Goal: Task Accomplishment & Management: Manage account settings

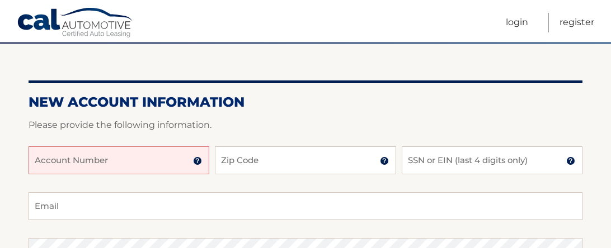
scroll to position [116, 0]
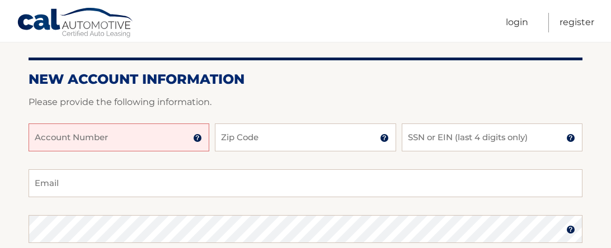
click at [64, 152] on input "Account Number" at bounding box center [119, 138] width 181 height 28
click at [271, 146] on input "Zip Code" at bounding box center [305, 138] width 181 height 28
click at [70, 149] on input "44455961909" at bounding box center [119, 138] width 181 height 28
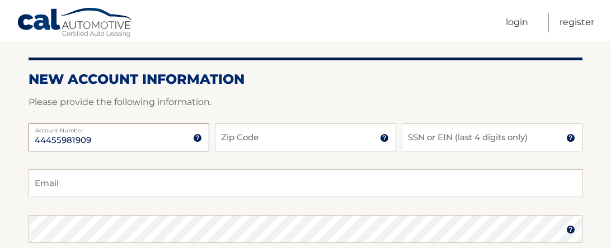
type input "44455981909"
click at [269, 146] on input "Zip Code" at bounding box center [305, 138] width 181 height 28
type input "14623"
type input "alannamariem@aol.com"
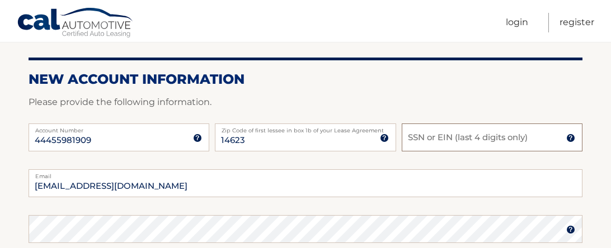
click at [426, 149] on input "SSN or EIN (last 4 digits only)" at bounding box center [492, 138] width 181 height 28
type input "l"
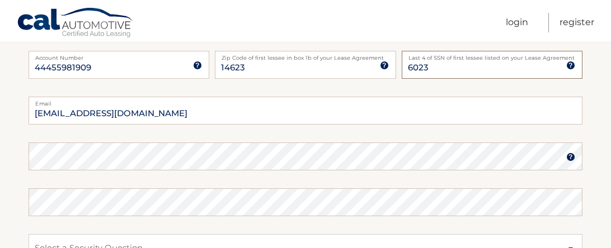
scroll to position [214, 0]
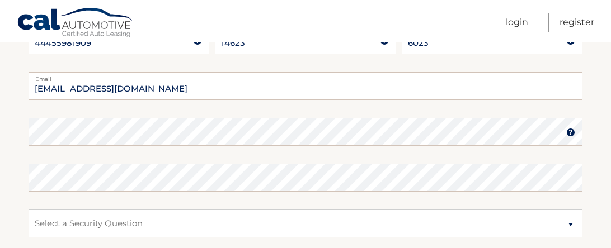
type input "6023"
click at [574, 137] on img at bounding box center [570, 132] width 9 height 9
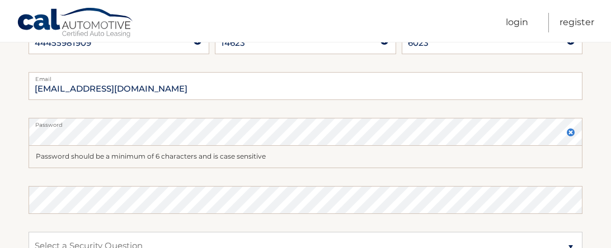
click at [566, 137] on img at bounding box center [570, 132] width 9 height 9
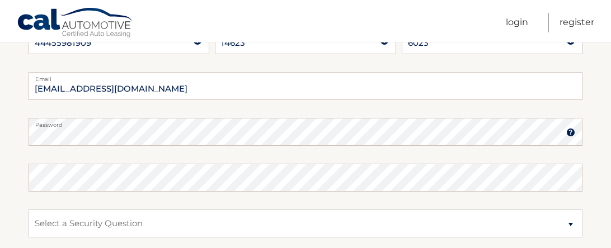
click at [224, 215] on fieldset "alannamariem@aol.com Email Password Password should be a minimum of 6 character…" at bounding box center [306, 216] width 554 height 288
click at [131, 211] on fieldset "alannamariem@aol.com Email Password Password should be a minimum of 6 character…" at bounding box center [306, 216] width 554 height 288
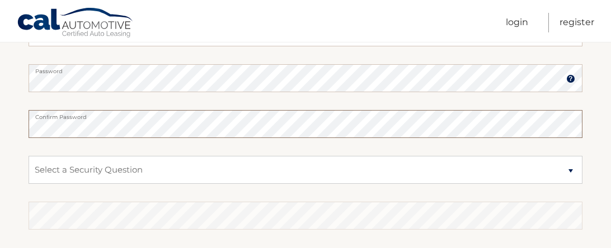
scroll to position [270, 0]
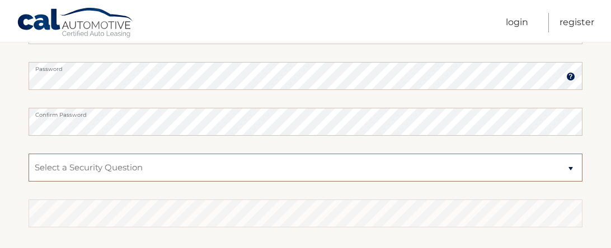
click at [134, 181] on select "Select a Security Question What was the name of your elementary school? What is…" at bounding box center [306, 168] width 554 height 28
select select "3"
click at [29, 163] on select "Select a Security Question What was the name of your elementary school? What is…" at bounding box center [306, 168] width 554 height 28
click at [251, 181] on select "Select a Security Question What was the name of your elementary school? What is…" at bounding box center [306, 168] width 554 height 28
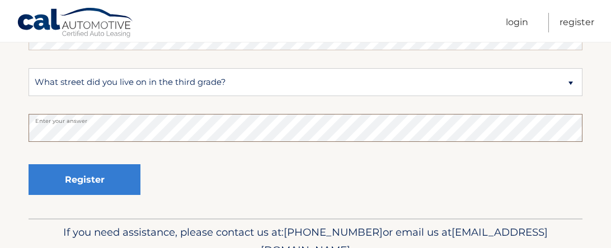
scroll to position [356, 0]
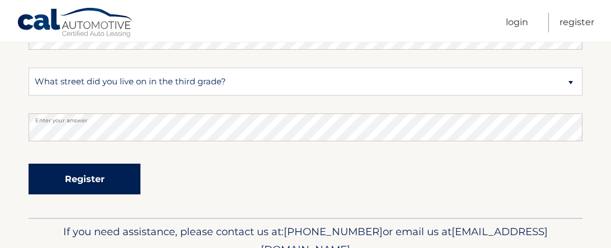
click at [95, 195] on button "Register" at bounding box center [85, 179] width 112 height 31
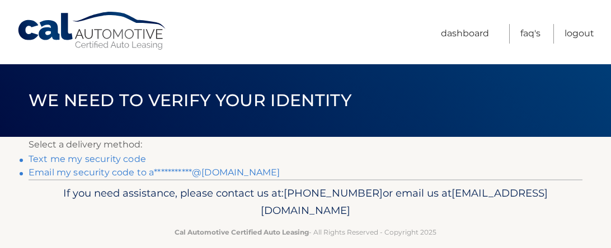
click at [32, 165] on link "Text me my security code" at bounding box center [88, 159] width 118 height 11
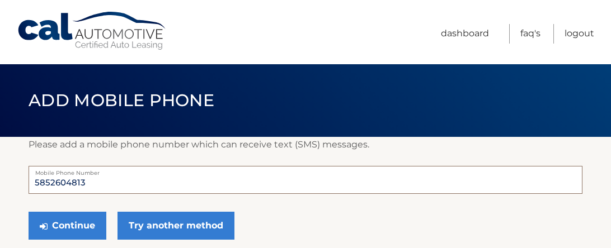
click at [85, 192] on input "5852604813" at bounding box center [306, 180] width 554 height 28
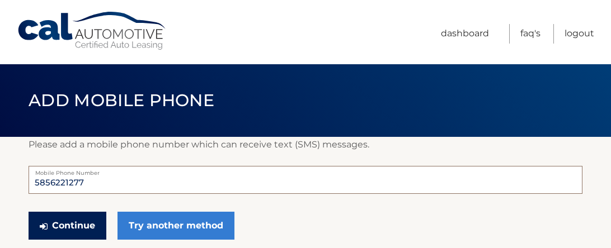
type input "5856221277"
click at [64, 228] on button "Continue" at bounding box center [68, 226] width 78 height 28
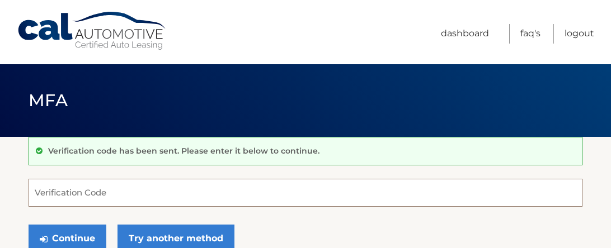
click at [118, 193] on input "Verification Code" at bounding box center [306, 193] width 554 height 28
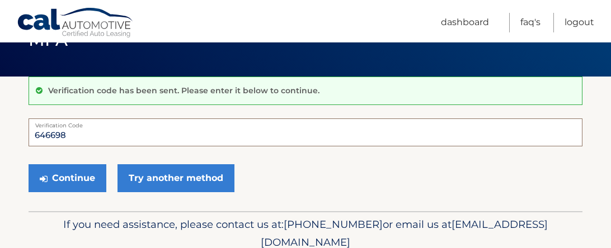
scroll to position [64, 0]
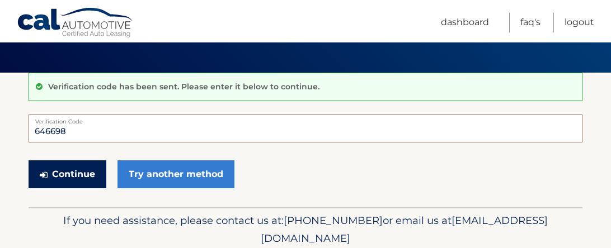
type input "646698"
click at [85, 184] on button "Continue" at bounding box center [68, 175] width 78 height 28
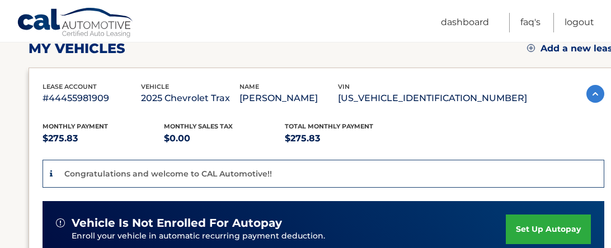
scroll to position [165, 0]
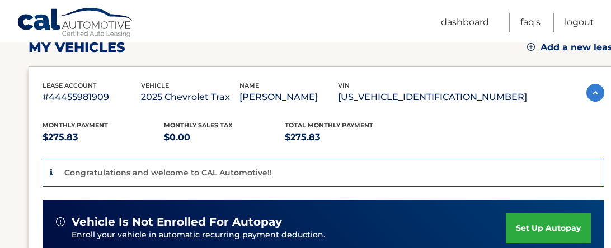
click at [540, 228] on link "set up autopay" at bounding box center [548, 229] width 85 height 30
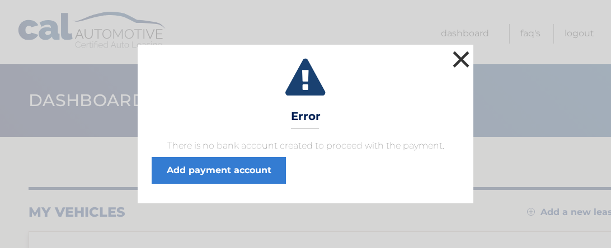
click at [454, 48] on button "×" at bounding box center [461, 59] width 22 height 22
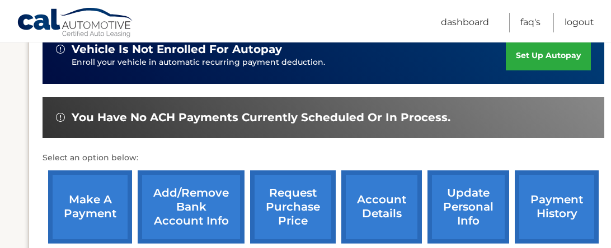
scroll to position [341, 0]
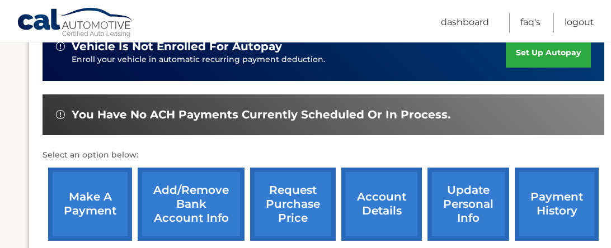
click at [177, 208] on link "Add/Remove bank account info" at bounding box center [191, 204] width 107 height 73
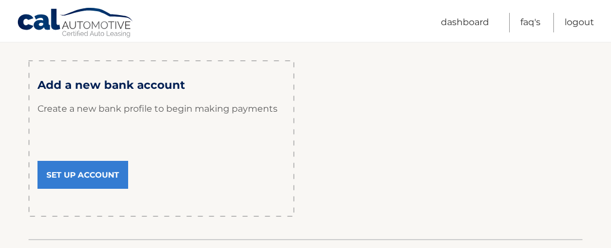
scroll to position [191, 0]
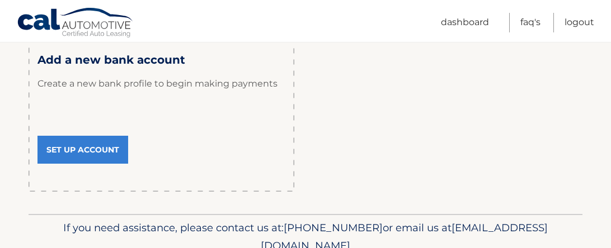
click at [93, 164] on link "Set Up Account" at bounding box center [82, 150] width 91 height 28
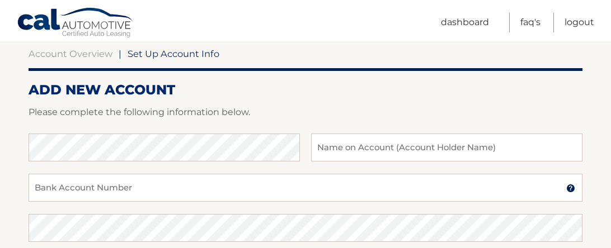
scroll to position [110, 0]
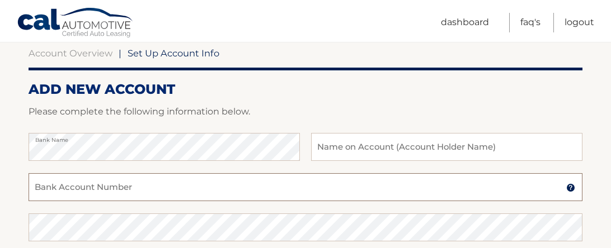
click at [100, 201] on input "Bank Account Number" at bounding box center [306, 188] width 554 height 28
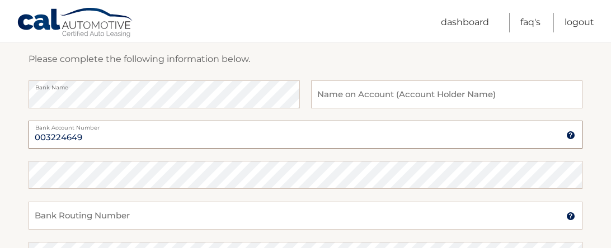
scroll to position [167, 0]
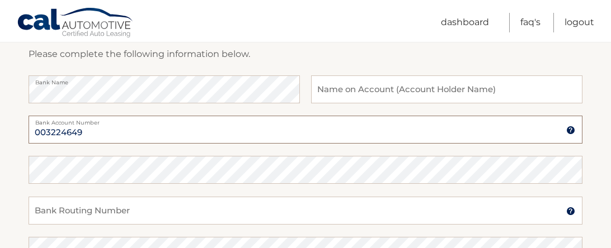
type input "003224649"
click at [357, 104] on input "text" at bounding box center [446, 90] width 271 height 28
type input "[PERSON_NAME]"
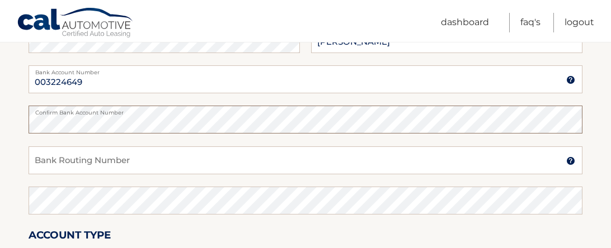
scroll to position [221, 0]
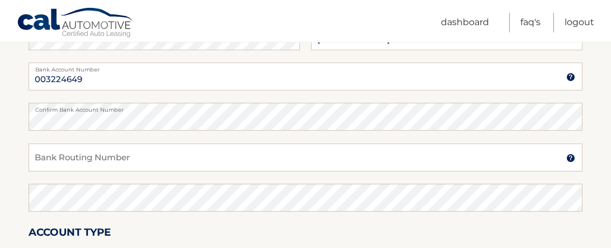
click at [109, 184] on div "Bank Routing Number A 9-digit number at the lower left corner of a check. Conta…" at bounding box center [306, 164] width 554 height 40
click at [99, 172] on input "Bank Routing Number" at bounding box center [306, 158] width 554 height 28
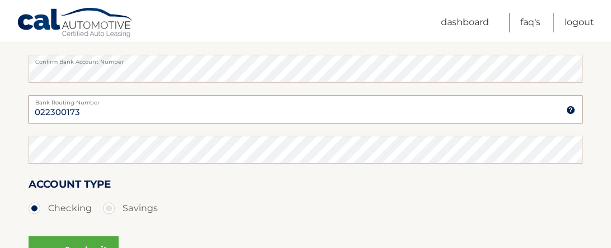
scroll to position [274, 0]
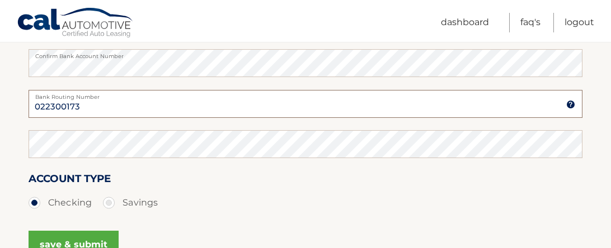
type input "022300173"
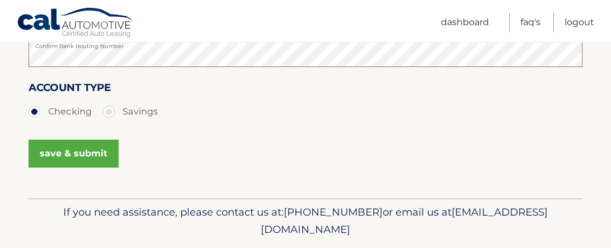
scroll to position [366, 0]
click at [92, 123] on label "Checking" at bounding box center [60, 111] width 63 height 22
click at [44, 118] on input "Checking" at bounding box center [38, 109] width 11 height 18
click at [96, 167] on button "save & submit" at bounding box center [74, 153] width 90 height 28
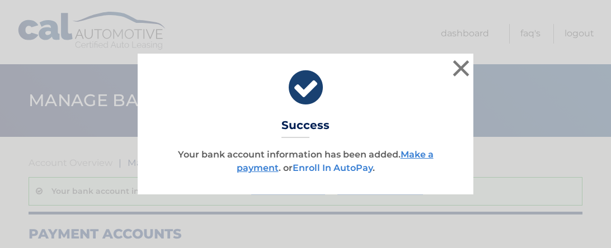
click at [352, 170] on link "Enroll In AutoPay" at bounding box center [333, 168] width 80 height 11
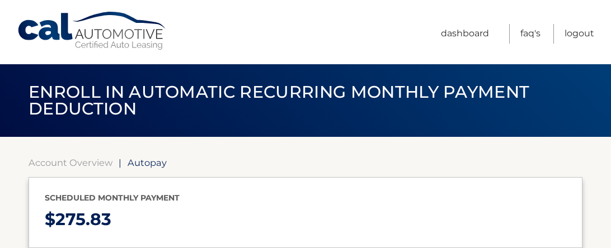
select select "ZmQ1NTA2YzQtNjQ5ZS00NzhhLWFhZWYtNTYxMmU1NGExNjZk"
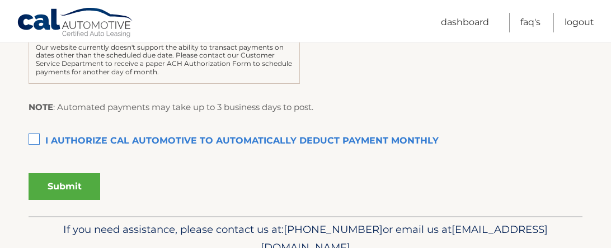
scroll to position [370, 0]
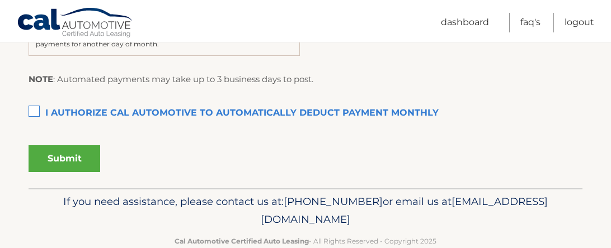
click at [37, 125] on label "I authorize cal automotive to automatically deduct payment monthly This checkbo…" at bounding box center [306, 113] width 554 height 22
click at [0, 0] on input "I authorize cal automotive to automatically deduct payment monthly This checkbo…" at bounding box center [0, 0] width 0 height 0
click at [62, 172] on button "Submit" at bounding box center [65, 159] width 72 height 27
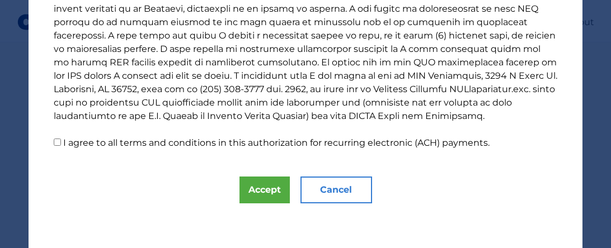
scroll to position [556, 0]
click at [64, 138] on label "I agree to all terms and conditions in this authorization for recurring electro…" at bounding box center [276, 143] width 426 height 11
click at [61, 139] on input "I agree to all terms and conditions in this authorization for recurring electro…" at bounding box center [57, 142] width 7 height 7
checkbox input "true"
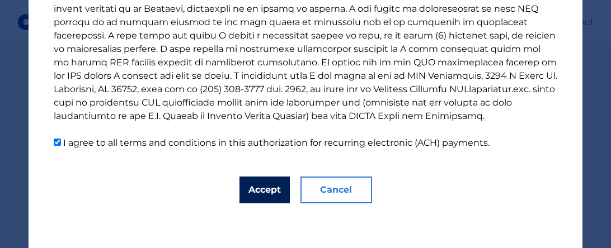
click at [269, 195] on button "Accept" at bounding box center [265, 190] width 50 height 27
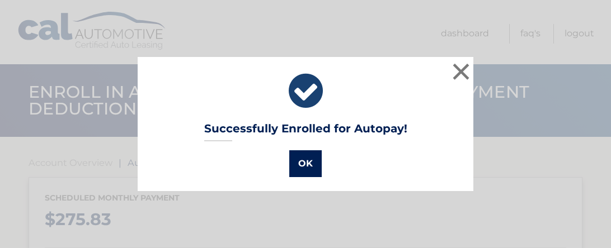
click at [294, 161] on button "OK" at bounding box center [305, 164] width 32 height 27
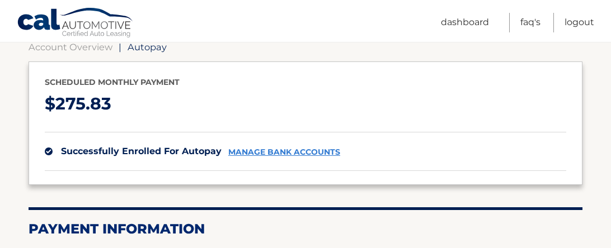
scroll to position [121, 0]
